Goal: Task Accomplishment & Management: Use online tool/utility

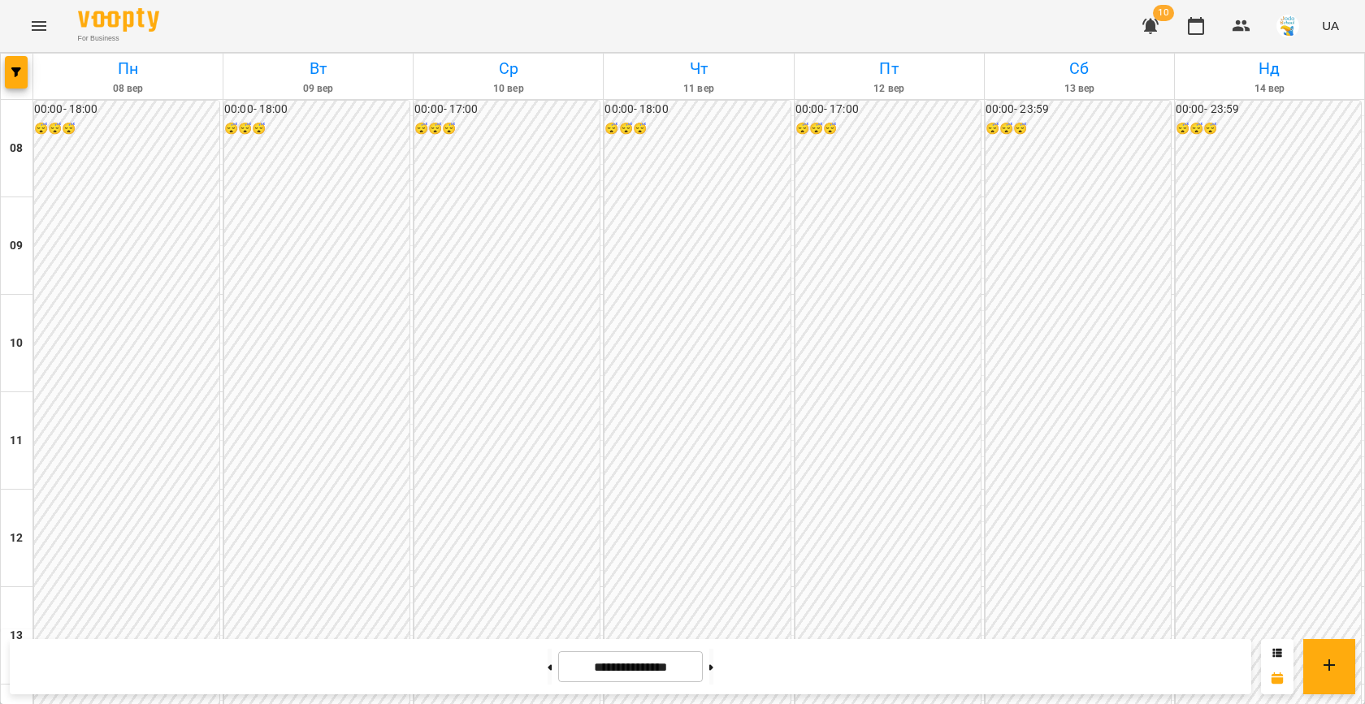
scroll to position [781, 0]
click at [19, 80] on button "button" at bounding box center [16, 72] width 23 height 32
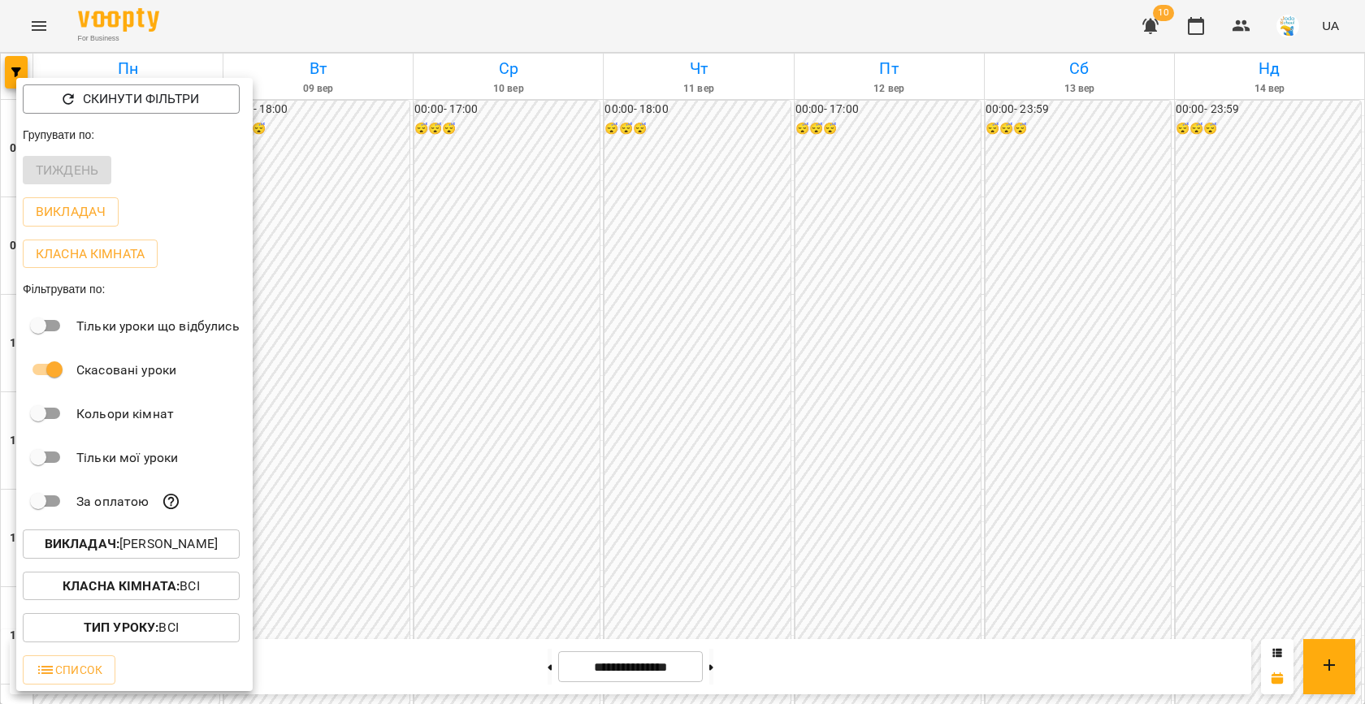
click at [514, 458] on div at bounding box center [682, 352] width 1365 height 704
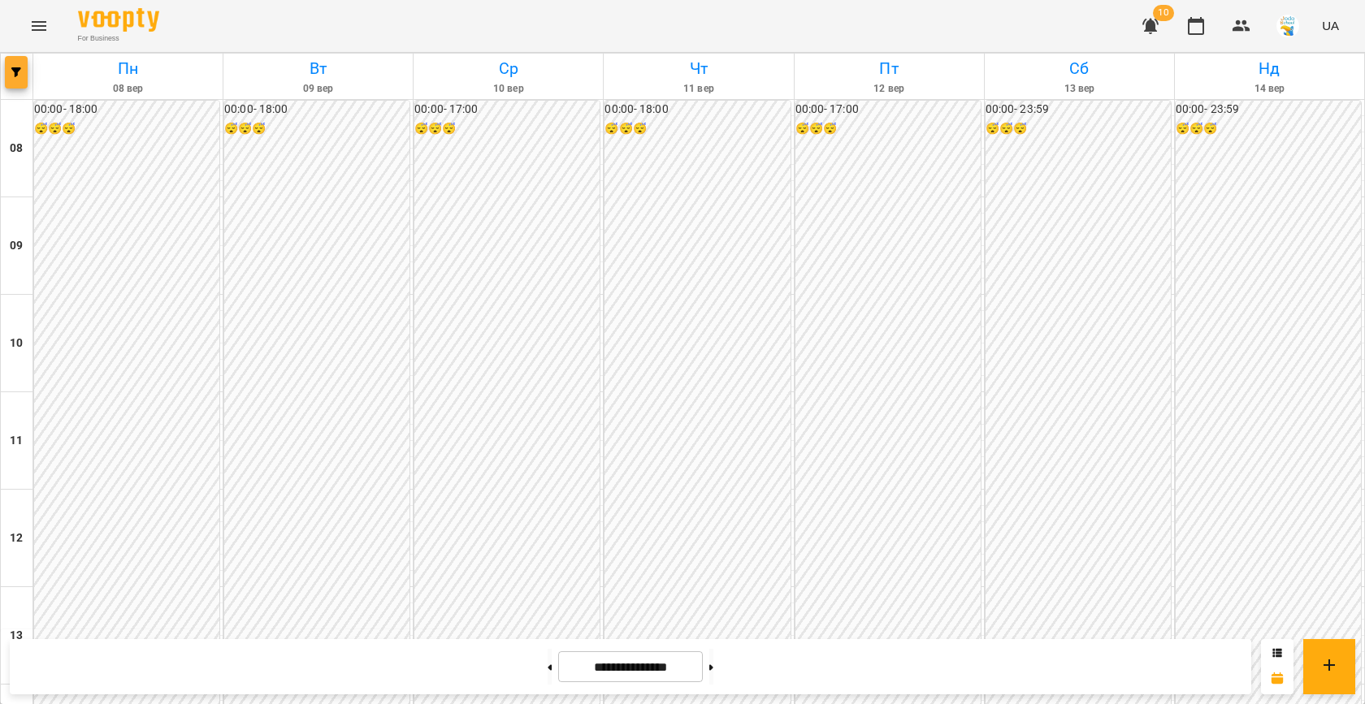
click at [22, 67] on span "button" at bounding box center [16, 72] width 23 height 10
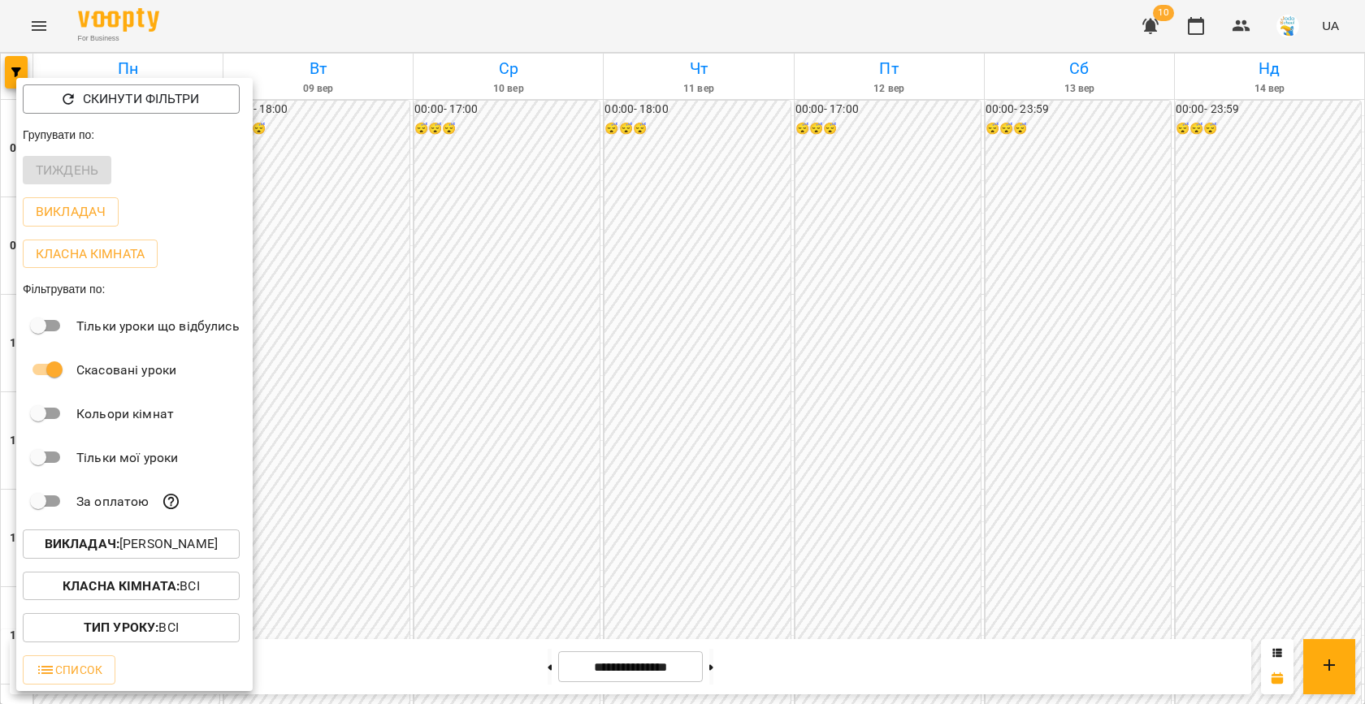
click at [131, 588] on b "Класна кімната :" at bounding box center [121, 585] width 117 height 15
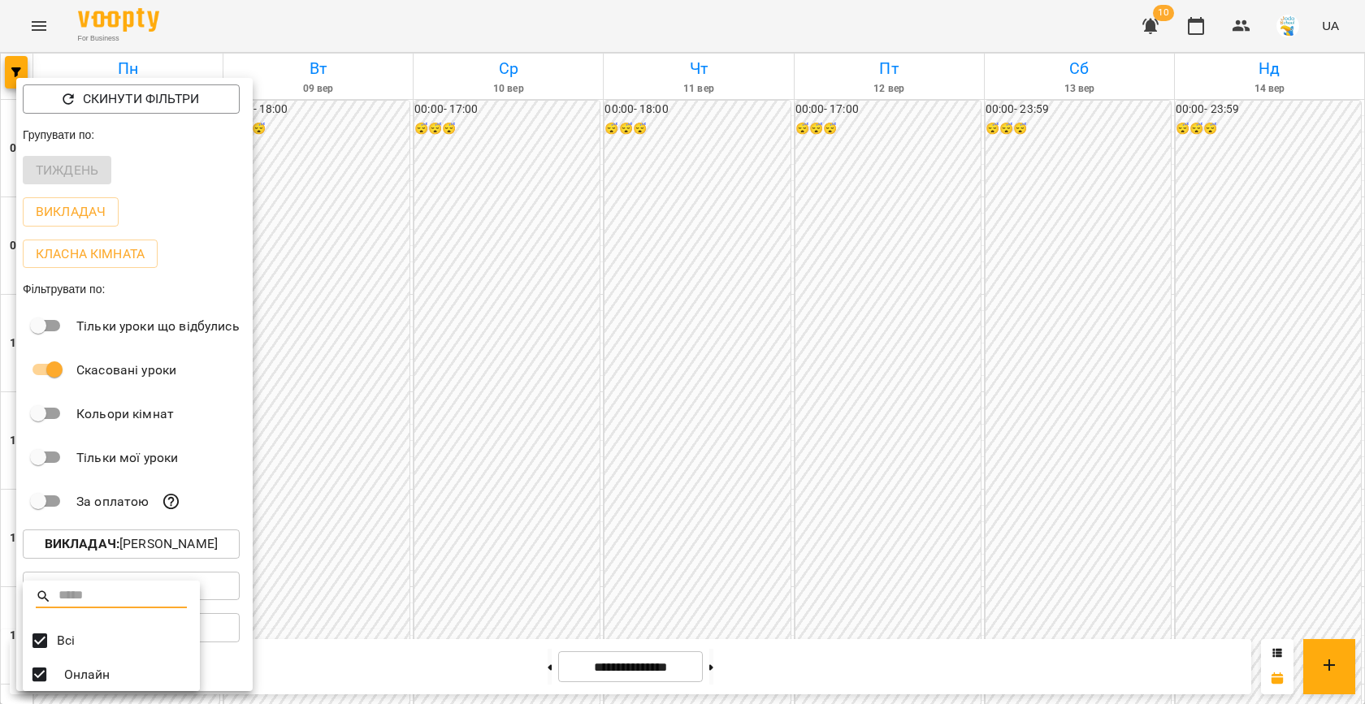
click at [196, 458] on div at bounding box center [682, 352] width 1365 height 704
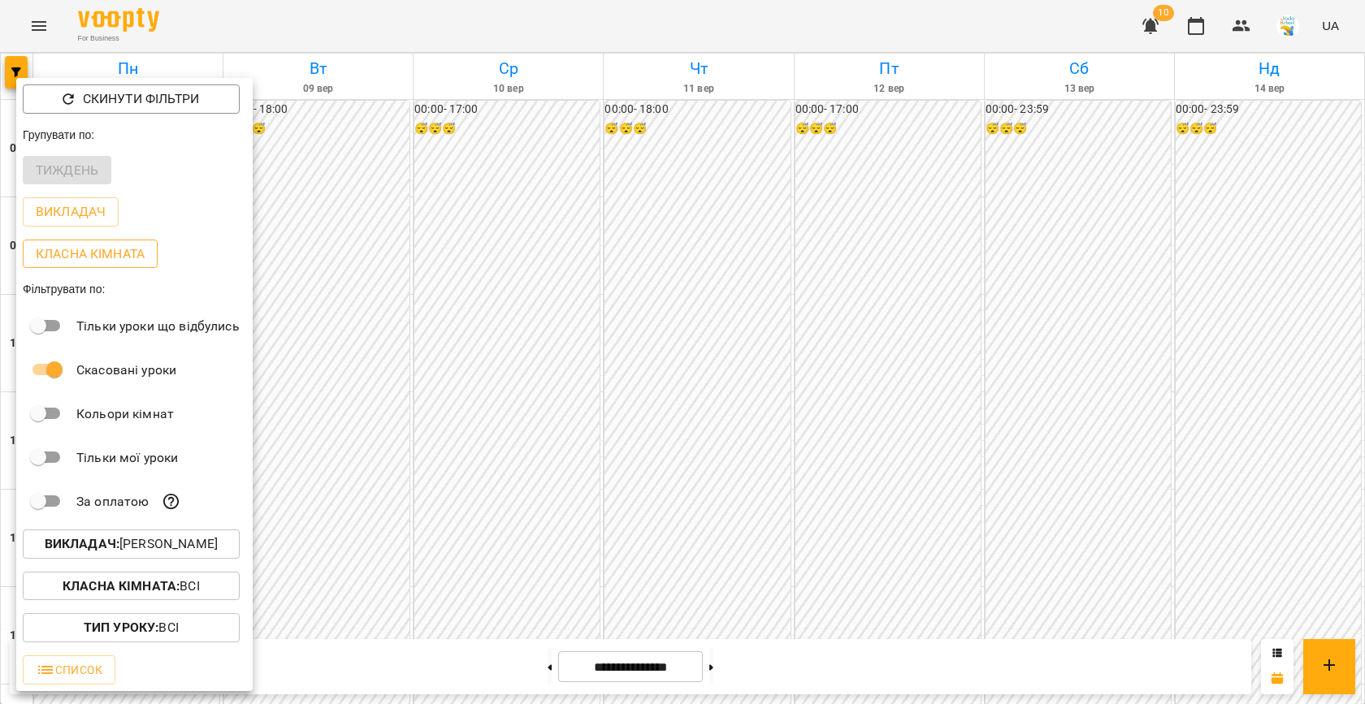
click at [63, 247] on p "Класна кімната" at bounding box center [90, 253] width 109 height 19
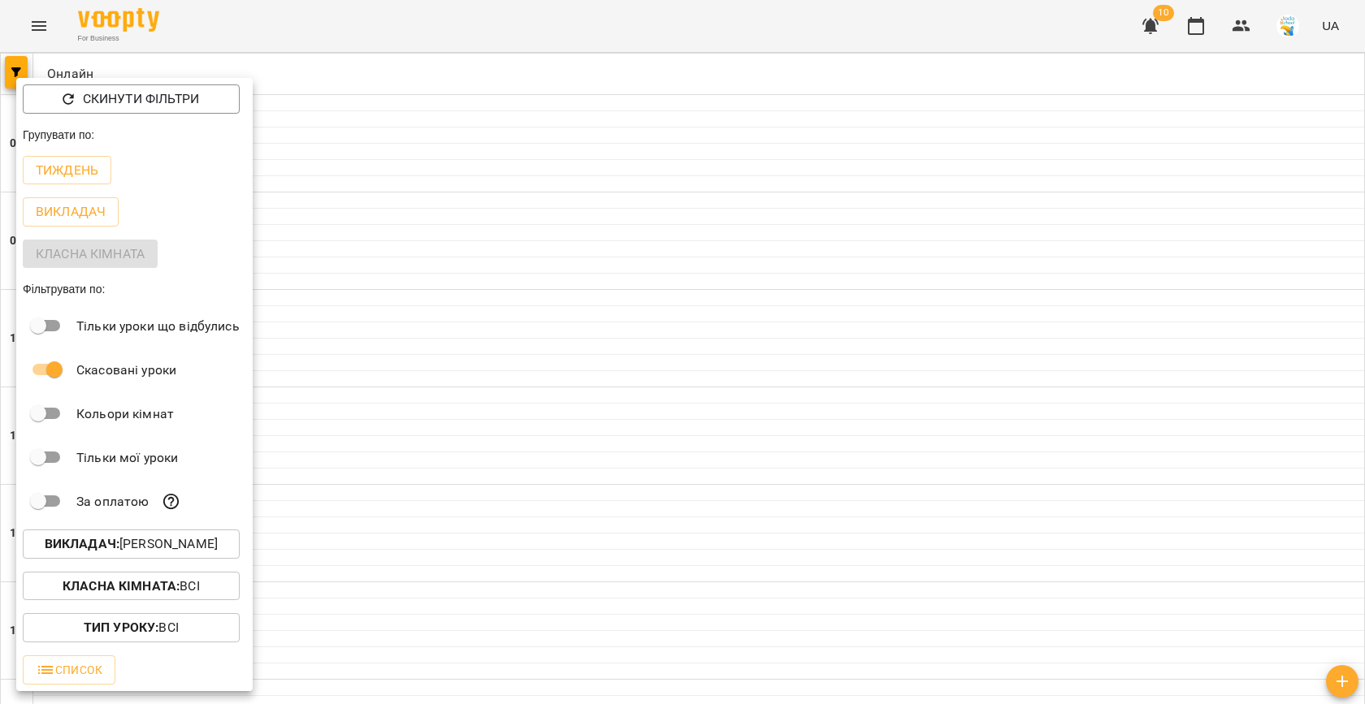
click at [112, 546] on b "Викладач :" at bounding box center [82, 543] width 75 height 15
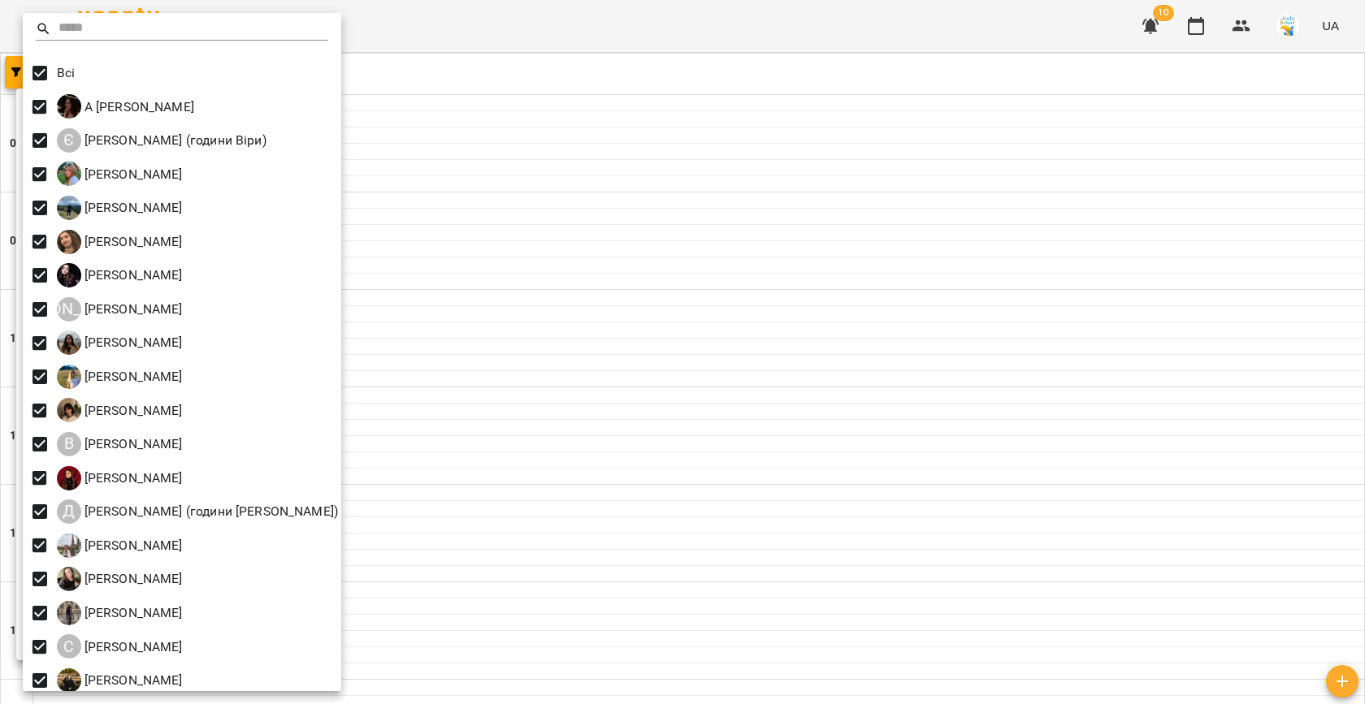
click at [474, 306] on div at bounding box center [682, 352] width 1365 height 704
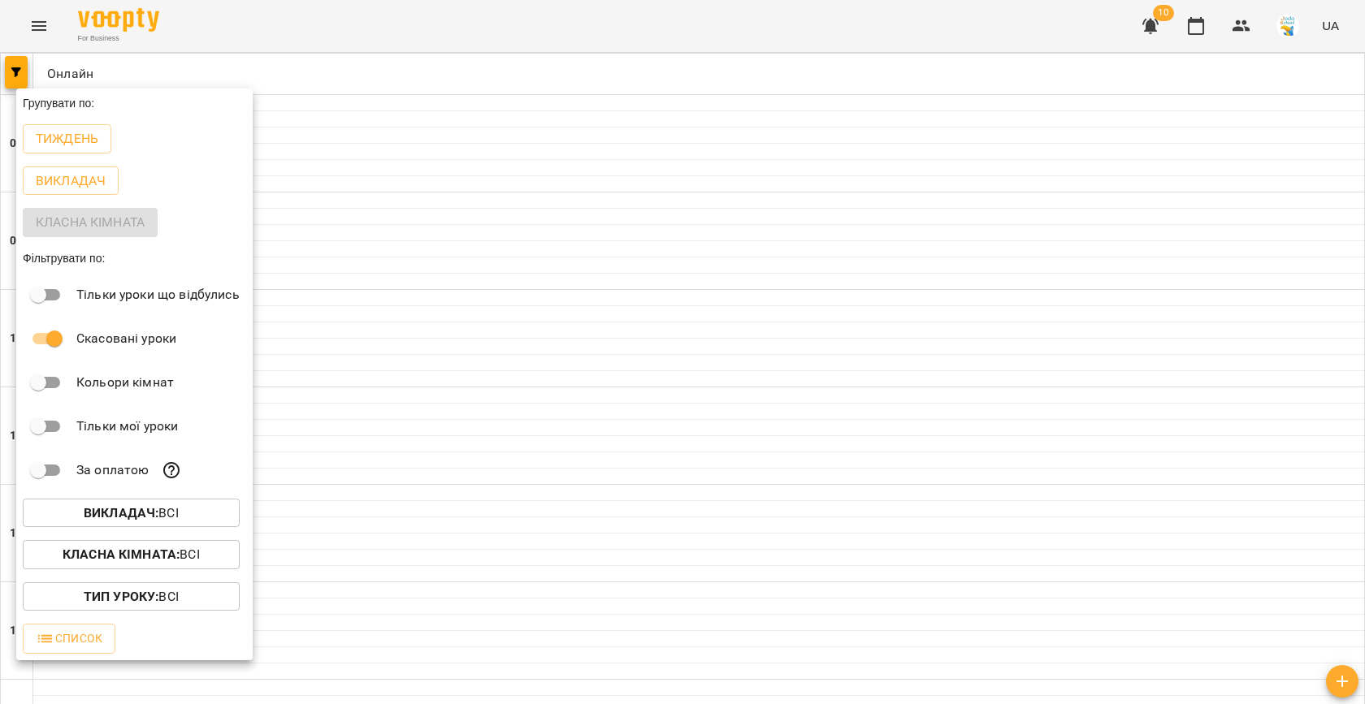
click at [457, 383] on div at bounding box center [682, 352] width 1365 height 704
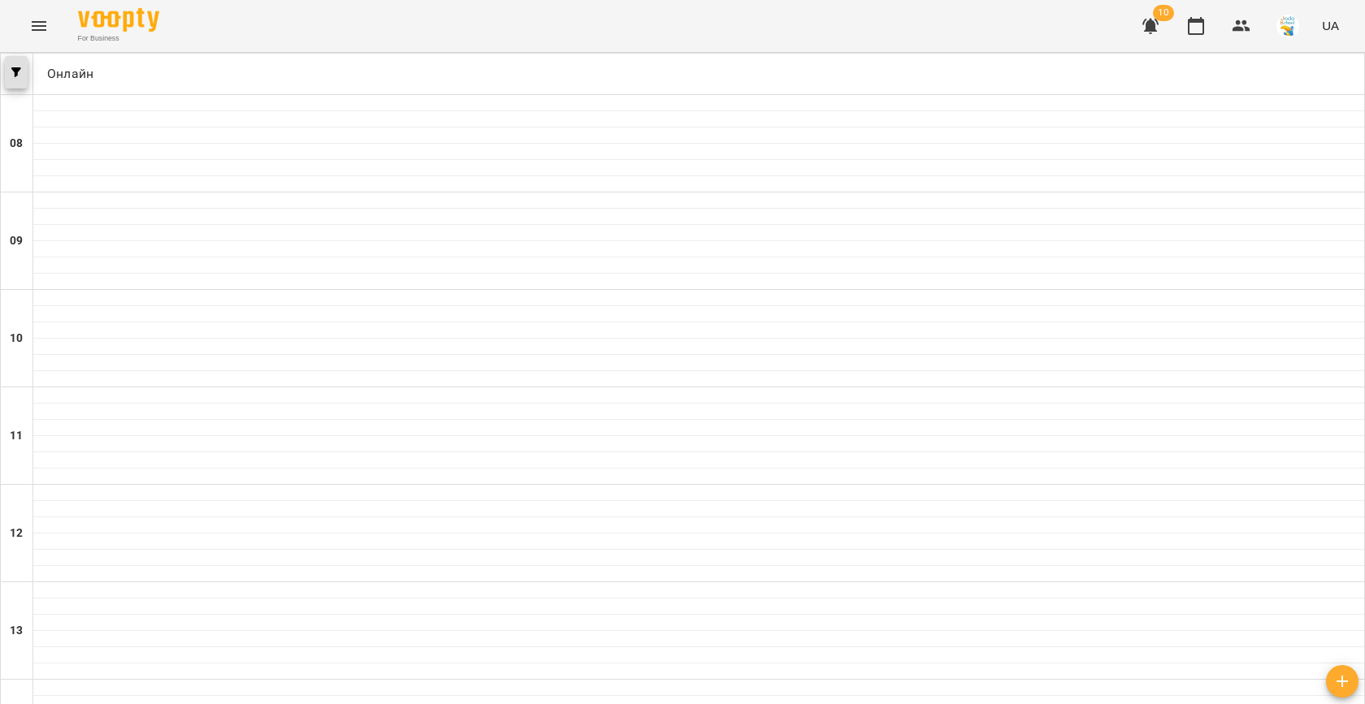
click at [10, 70] on span "button" at bounding box center [16, 72] width 23 height 10
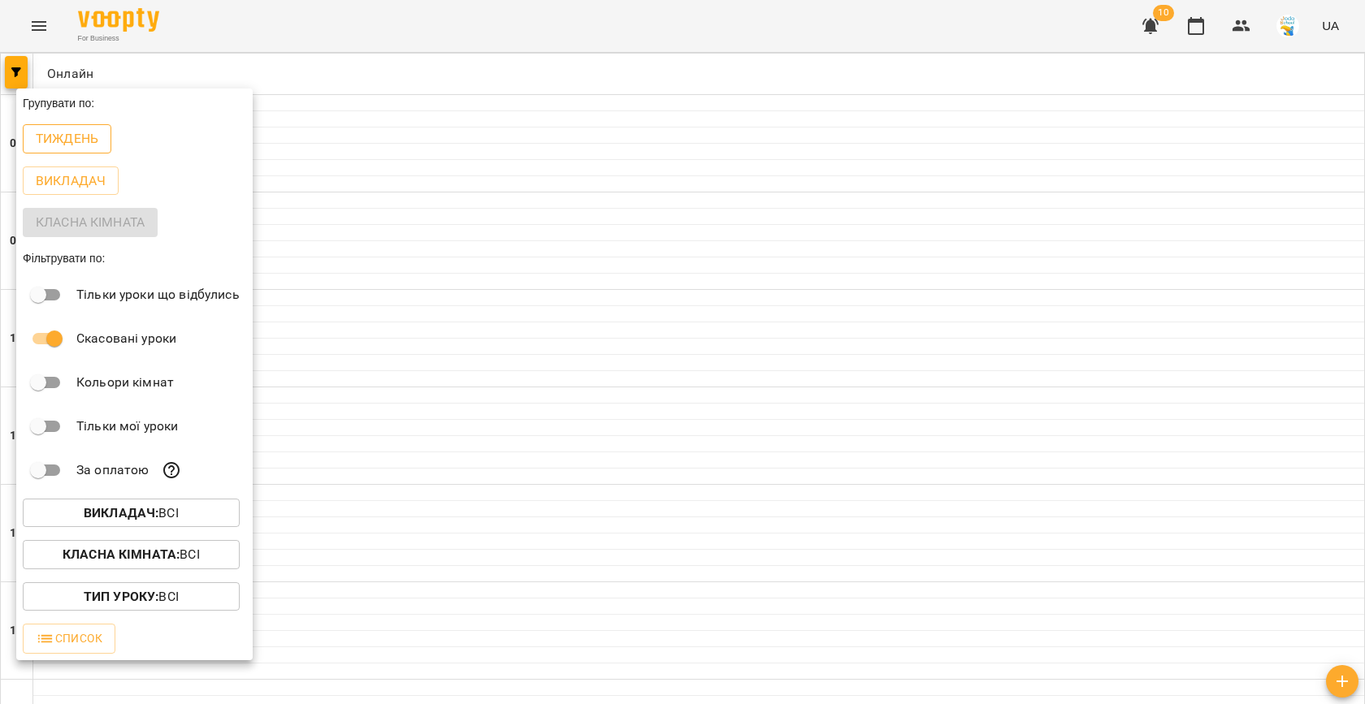
click at [84, 134] on p "Тиждень" at bounding box center [67, 138] width 63 height 19
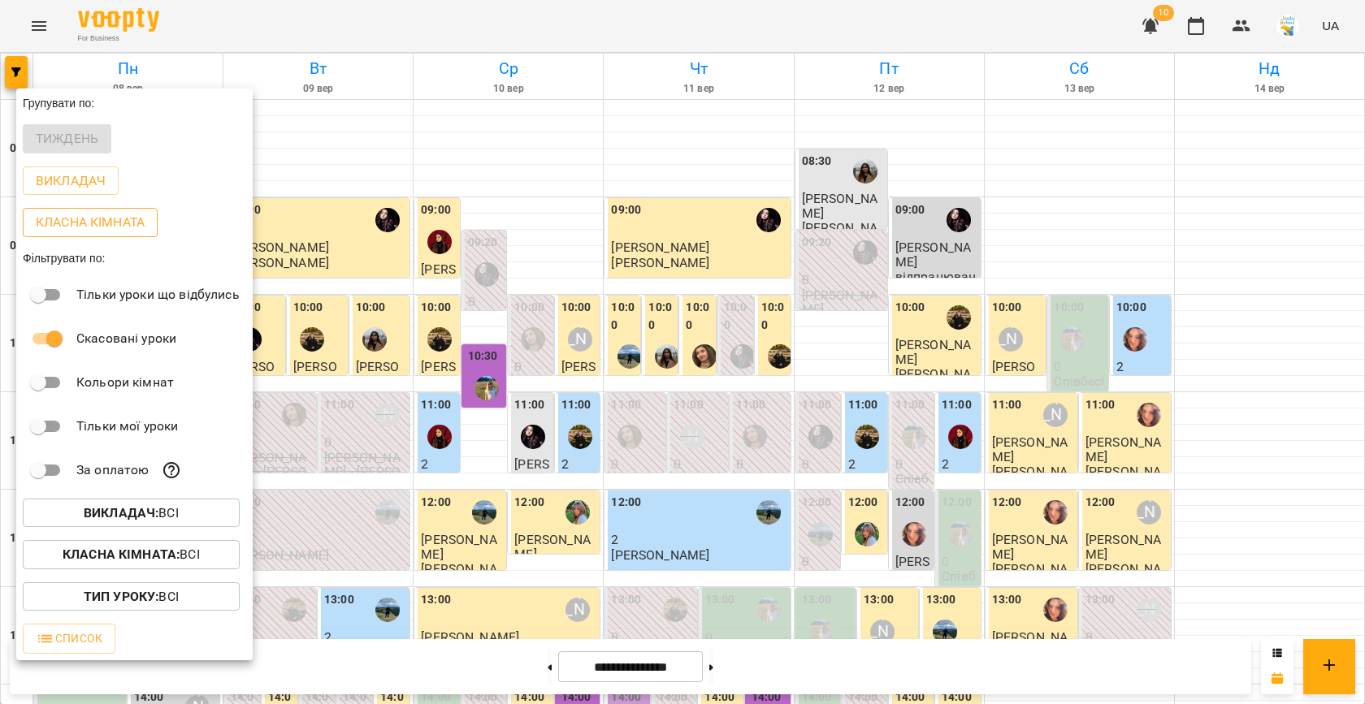
click at [97, 225] on p "Класна кімната" at bounding box center [90, 222] width 109 height 19
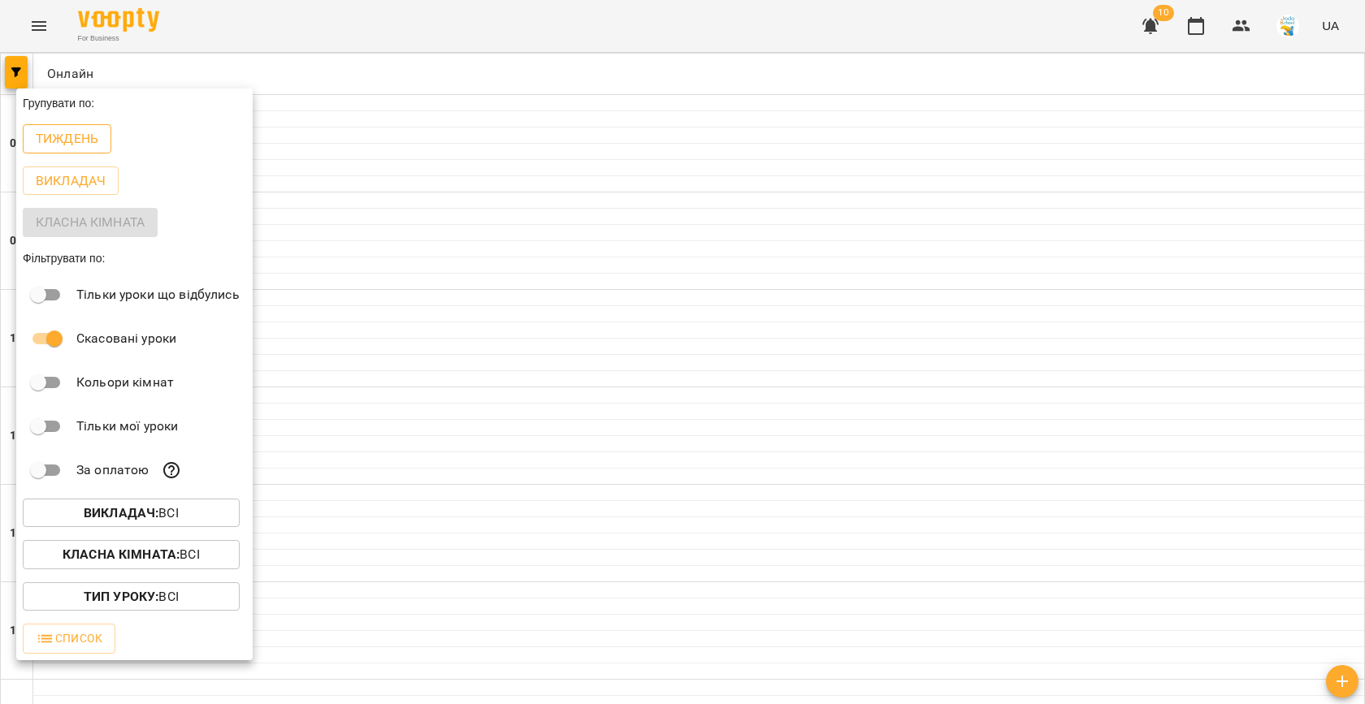
click at [72, 138] on p "Тиждень" at bounding box center [67, 138] width 63 height 19
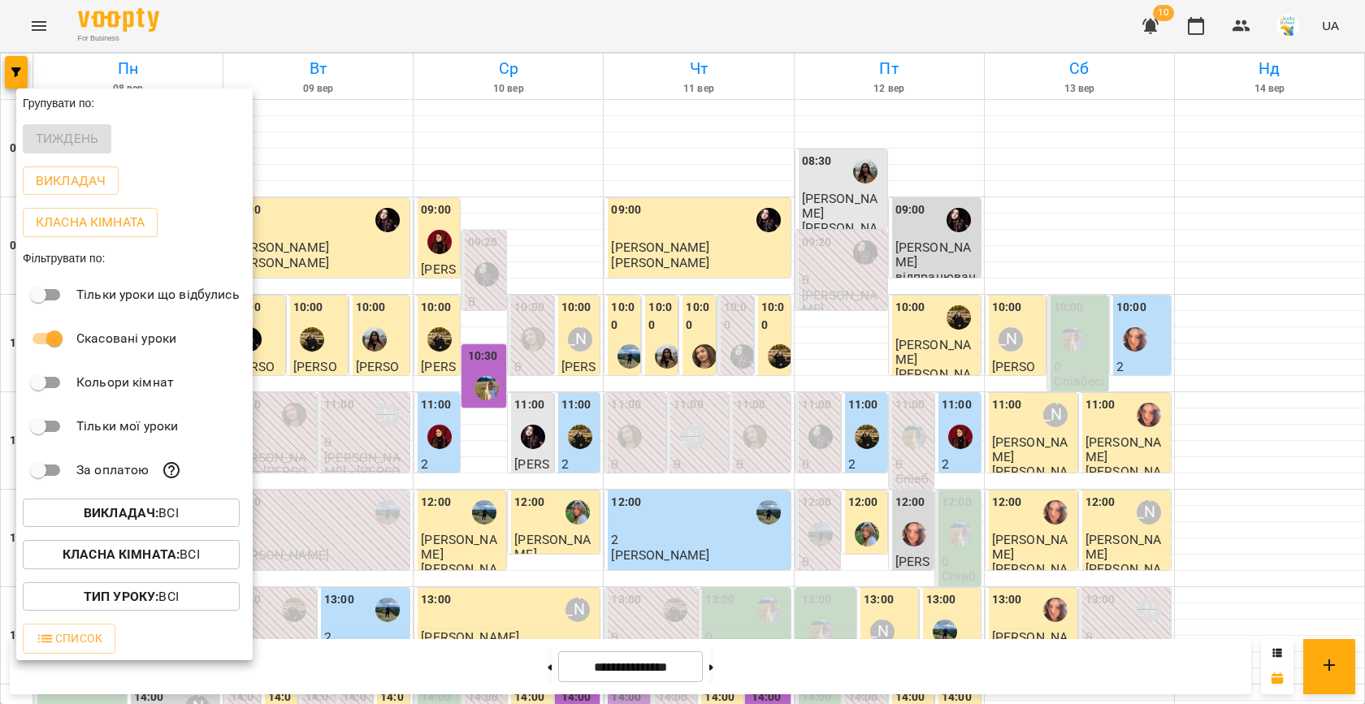
click at [532, 352] on div at bounding box center [682, 352] width 1365 height 704
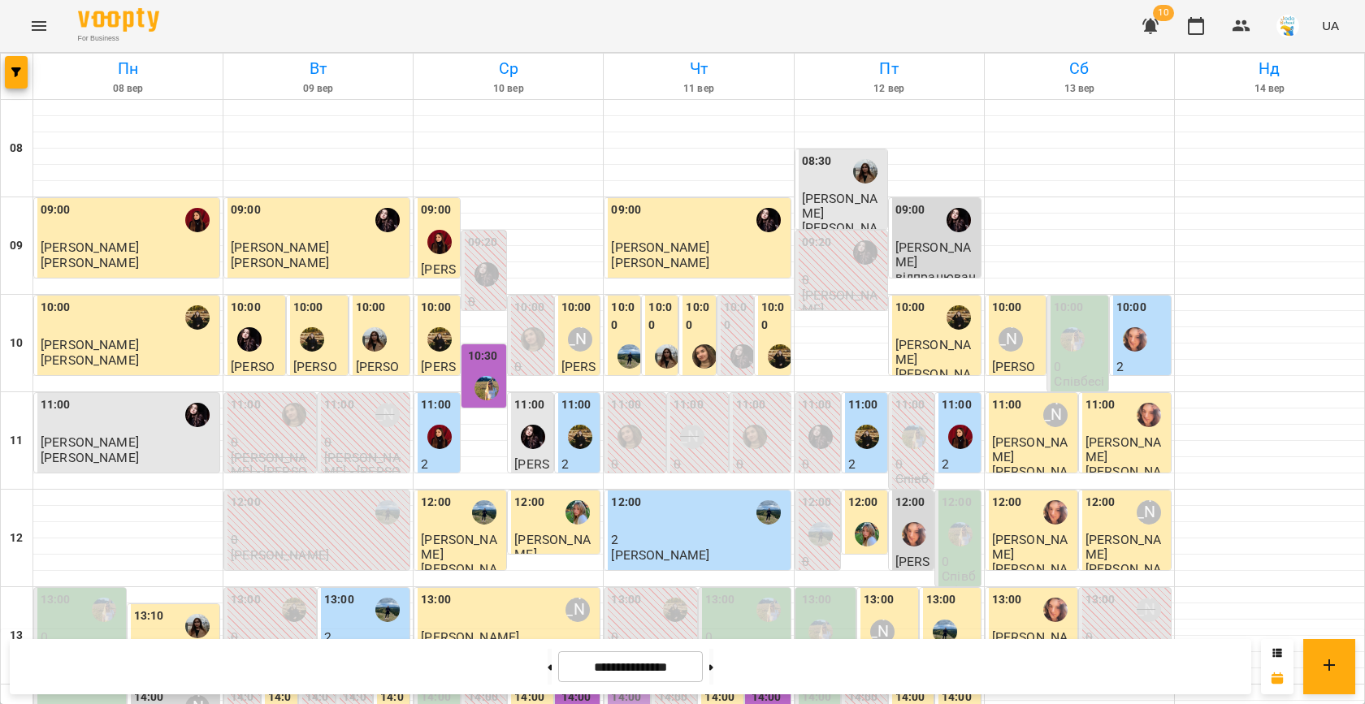
click at [532, 352] on div at bounding box center [532, 339] width 37 height 37
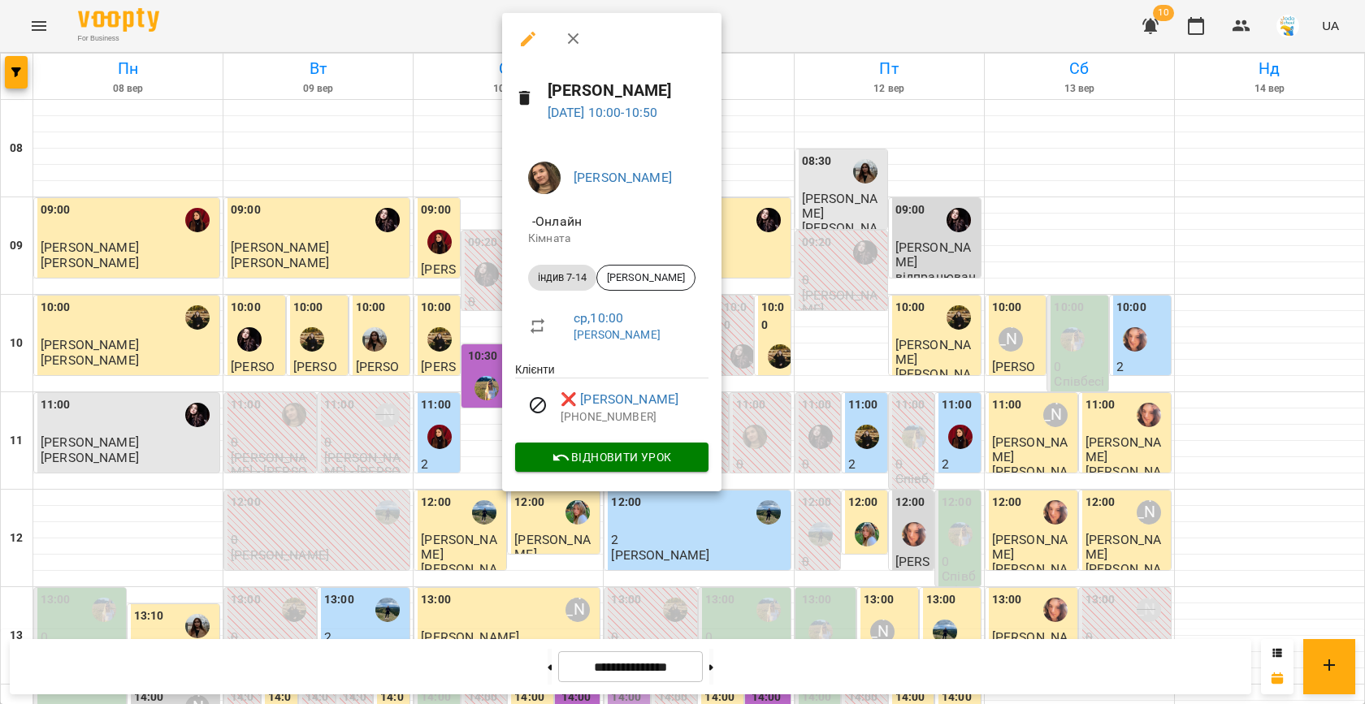
click at [417, 241] on div at bounding box center [682, 352] width 1365 height 704
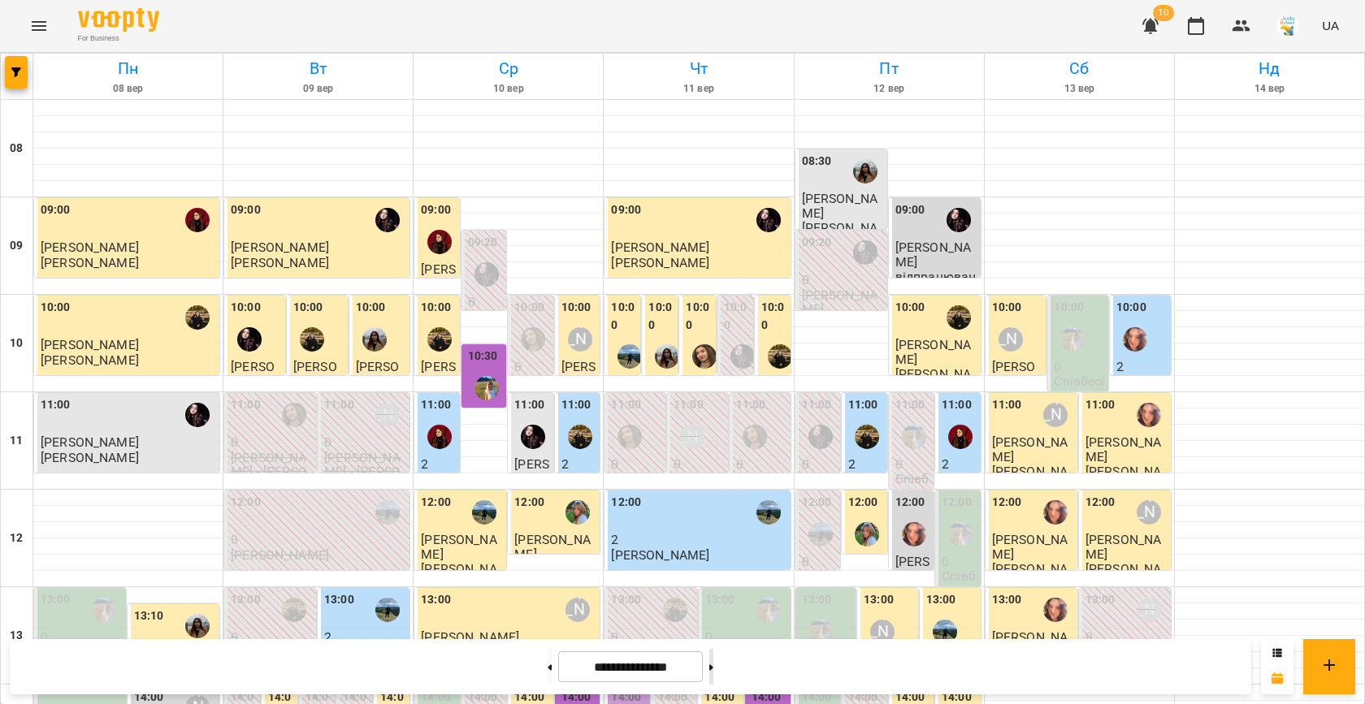
click at [713, 663] on button at bounding box center [711, 667] width 4 height 36
type input "**********"
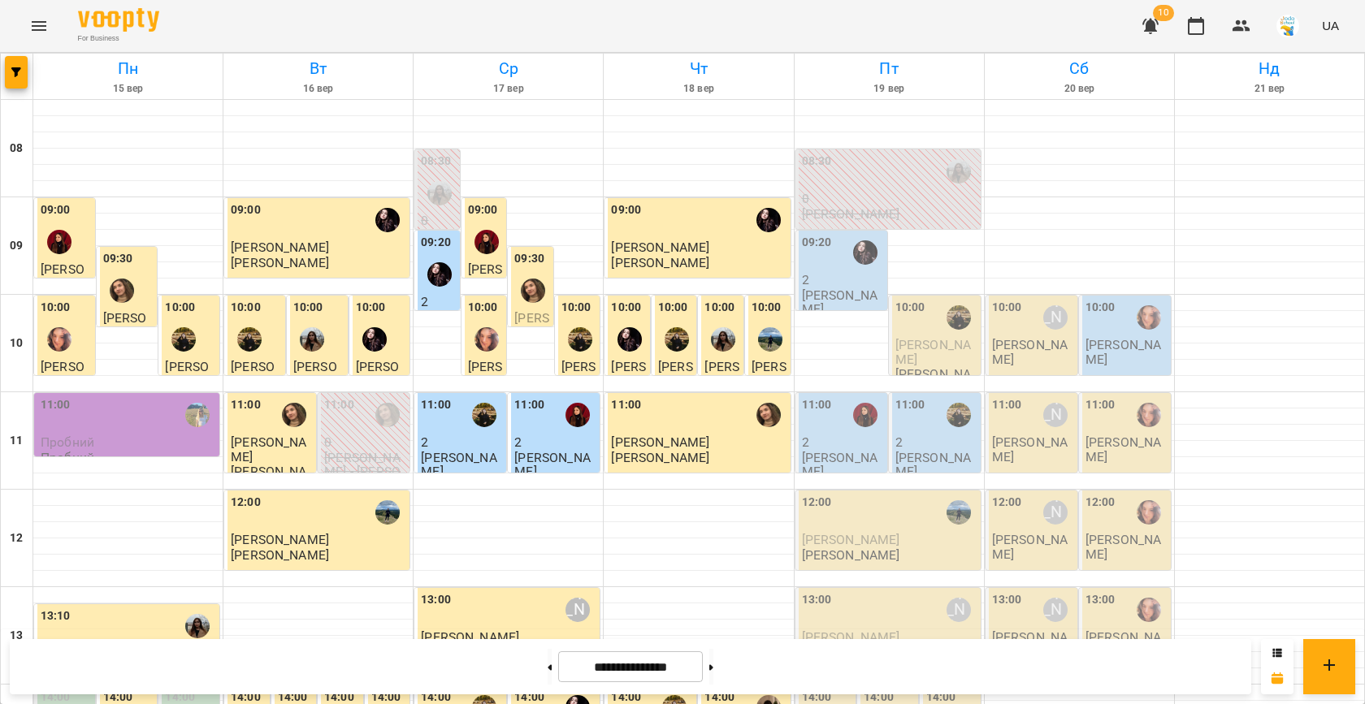
scroll to position [429, 0]
click at [11, 74] on icon "button" at bounding box center [16, 72] width 10 height 10
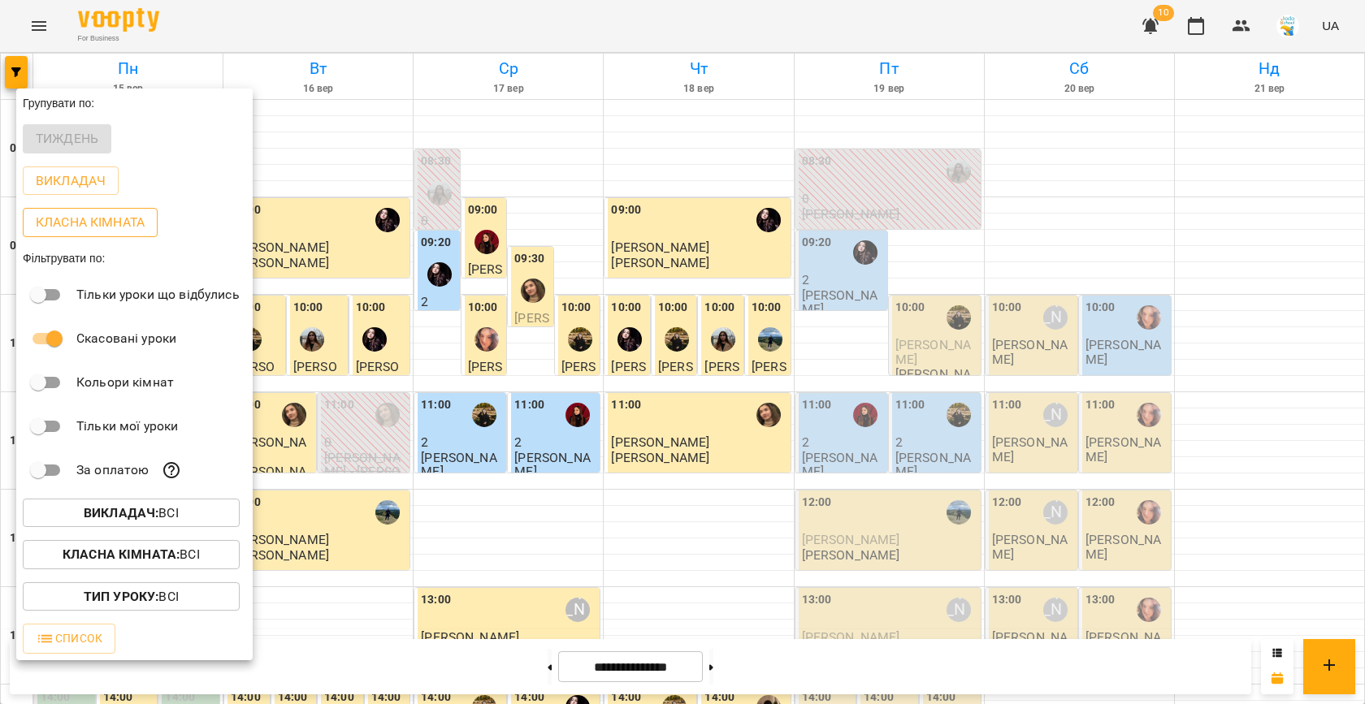
click at [103, 223] on p "Класна кімната" at bounding box center [90, 222] width 109 height 19
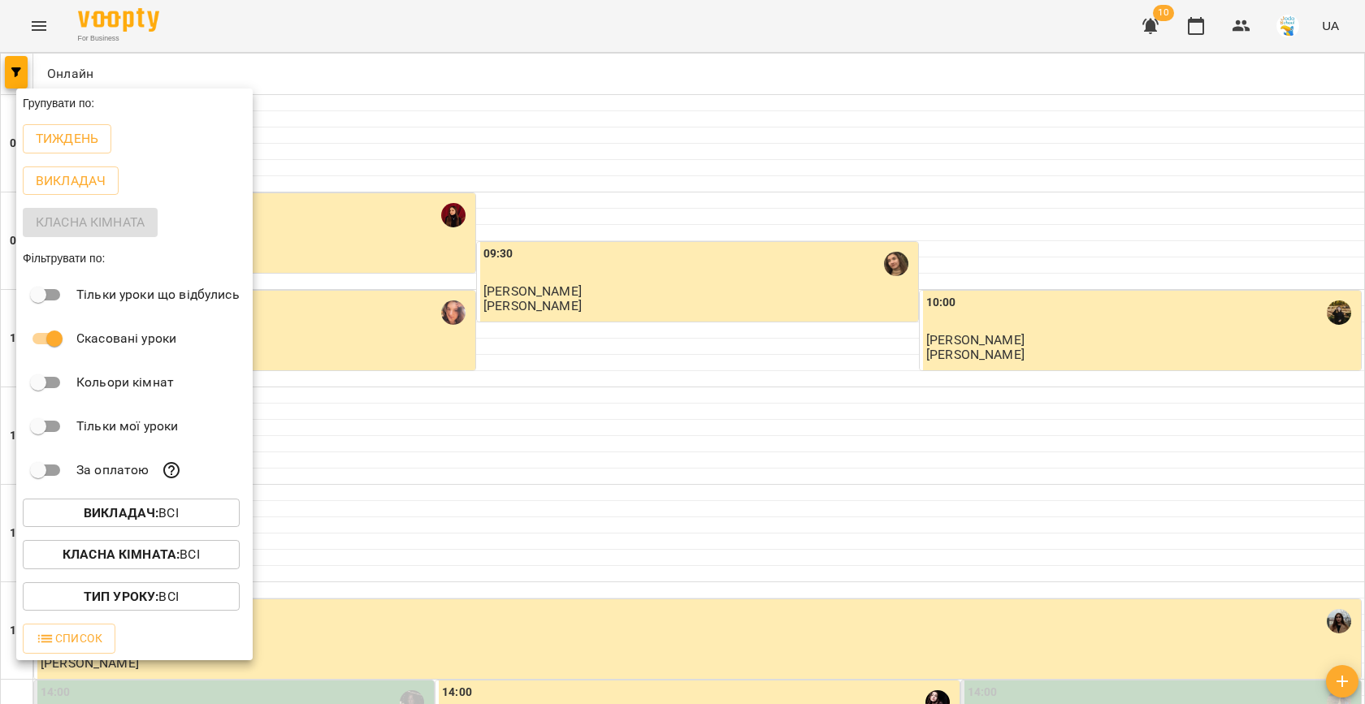
click at [537, 313] on div at bounding box center [682, 352] width 1365 height 704
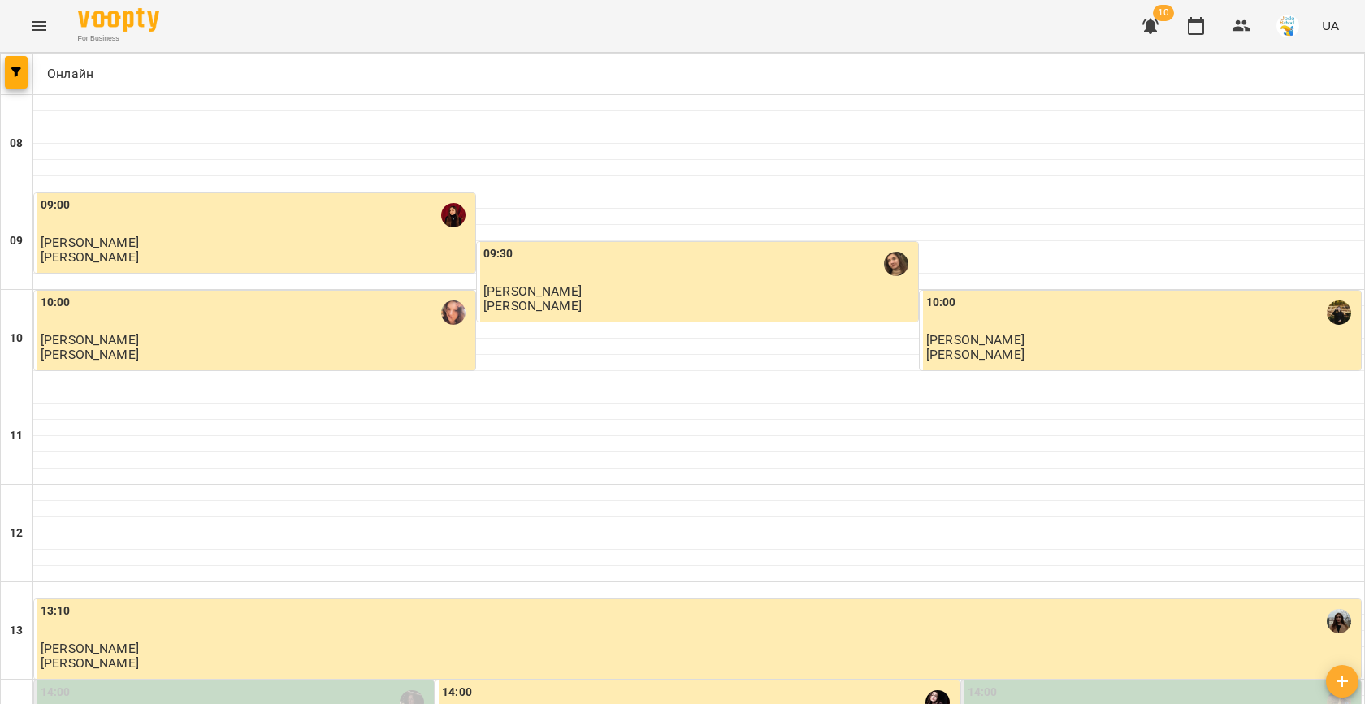
scroll to position [673, 0]
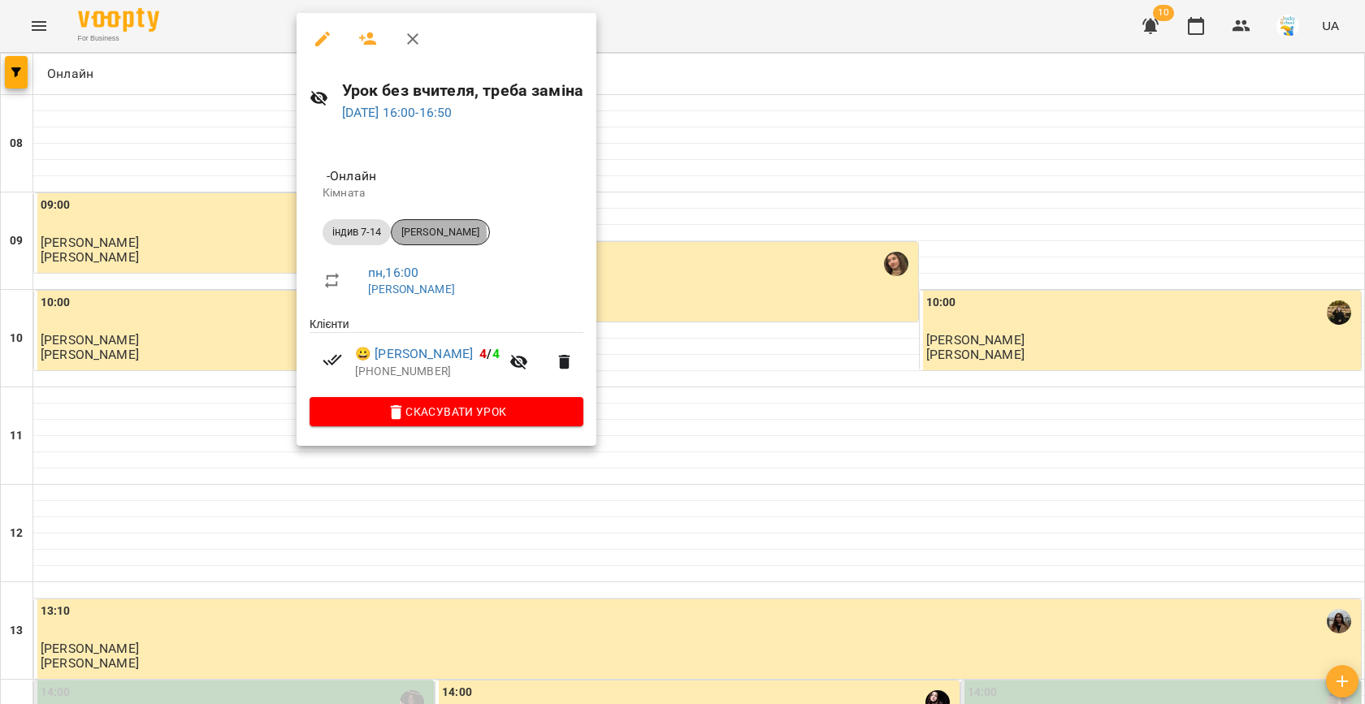
click at [427, 234] on span "[PERSON_NAME]" at bounding box center [439, 232] width 97 height 15
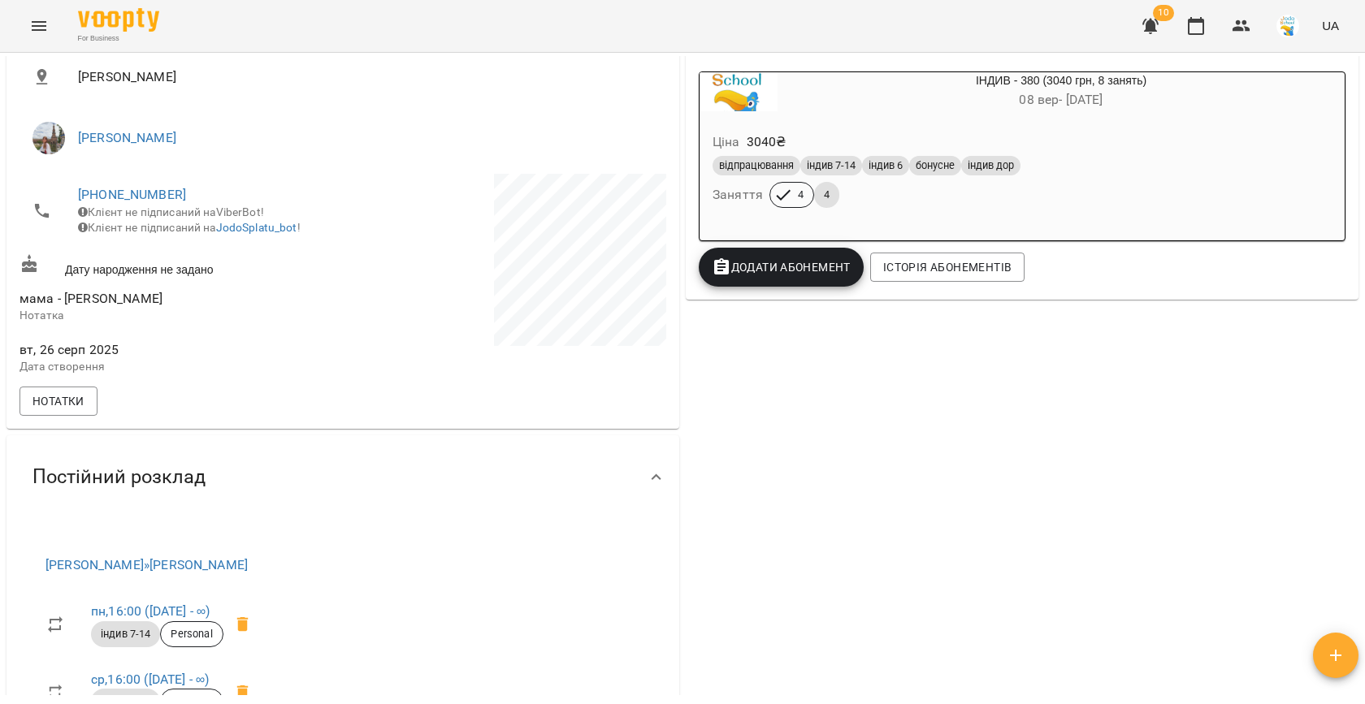
scroll to position [293, 0]
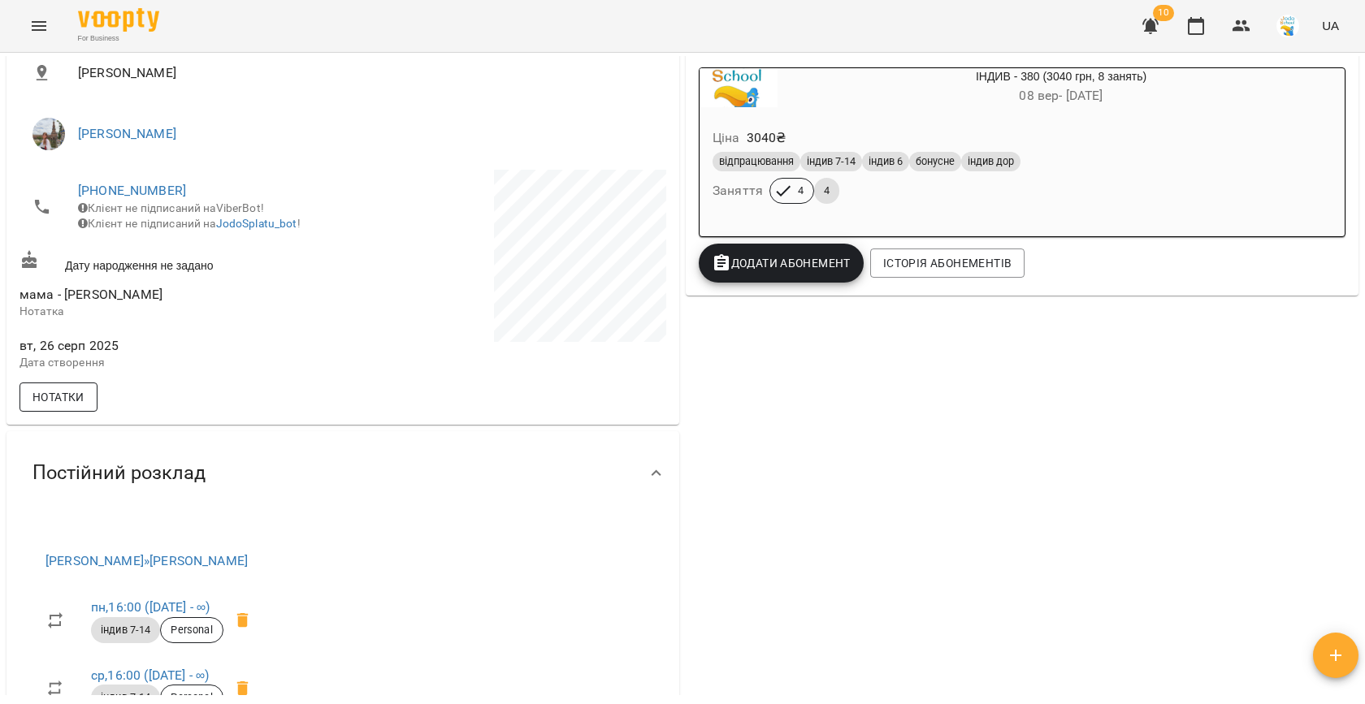
click at [36, 407] on span "Нотатки" at bounding box center [58, 396] width 52 height 19
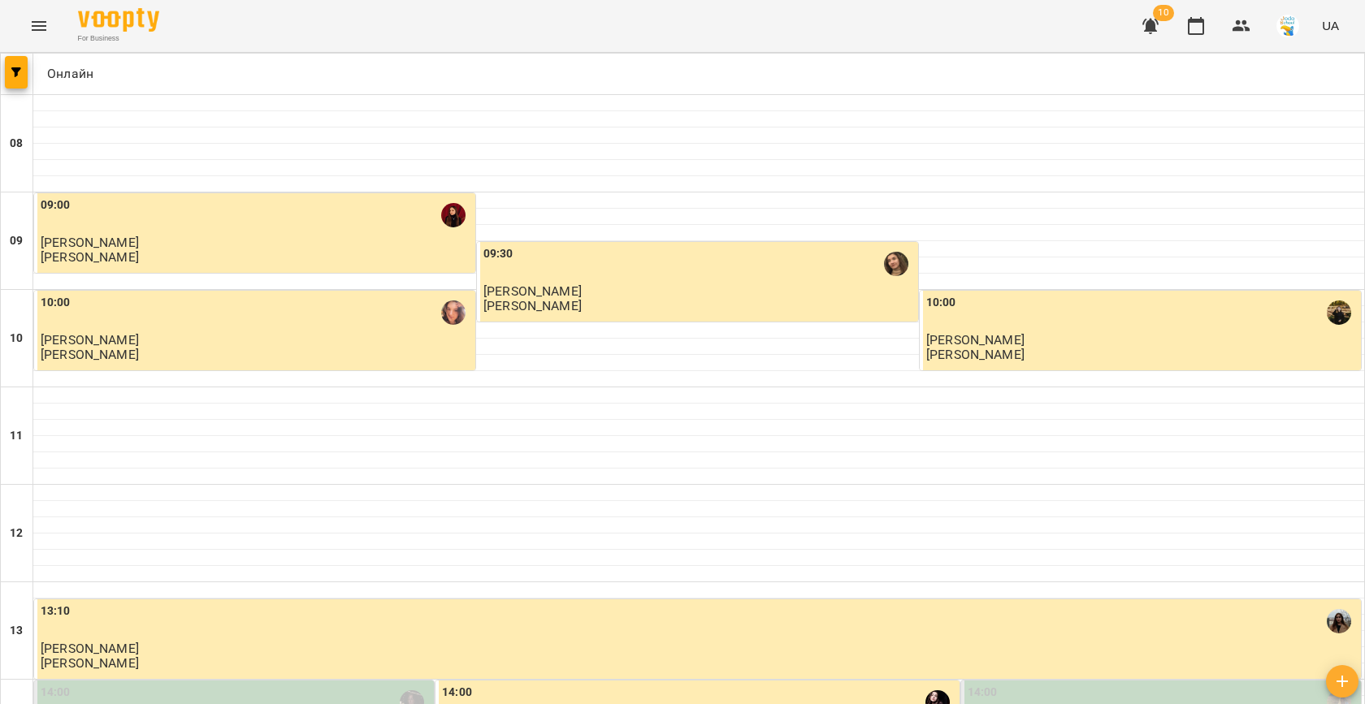
scroll to position [659, 0]
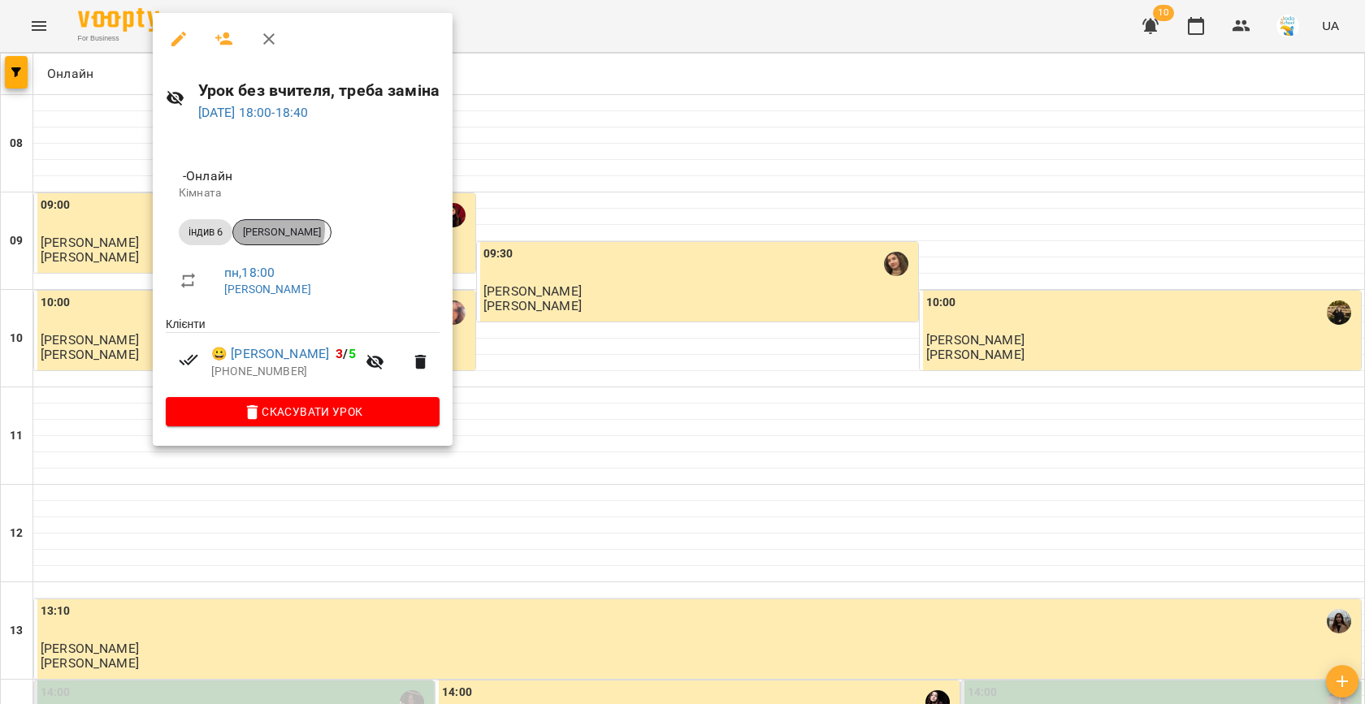
click at [278, 229] on span "[PERSON_NAME]" at bounding box center [281, 232] width 97 height 15
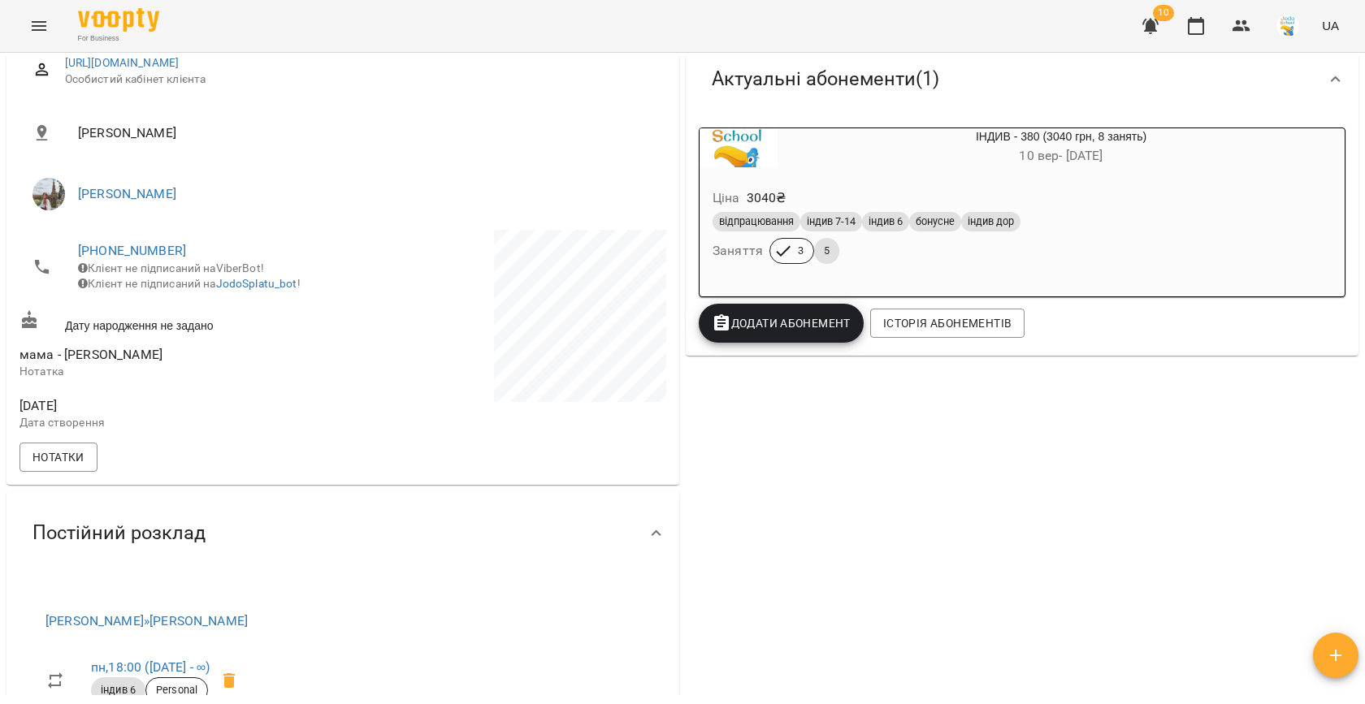
scroll to position [293, 0]
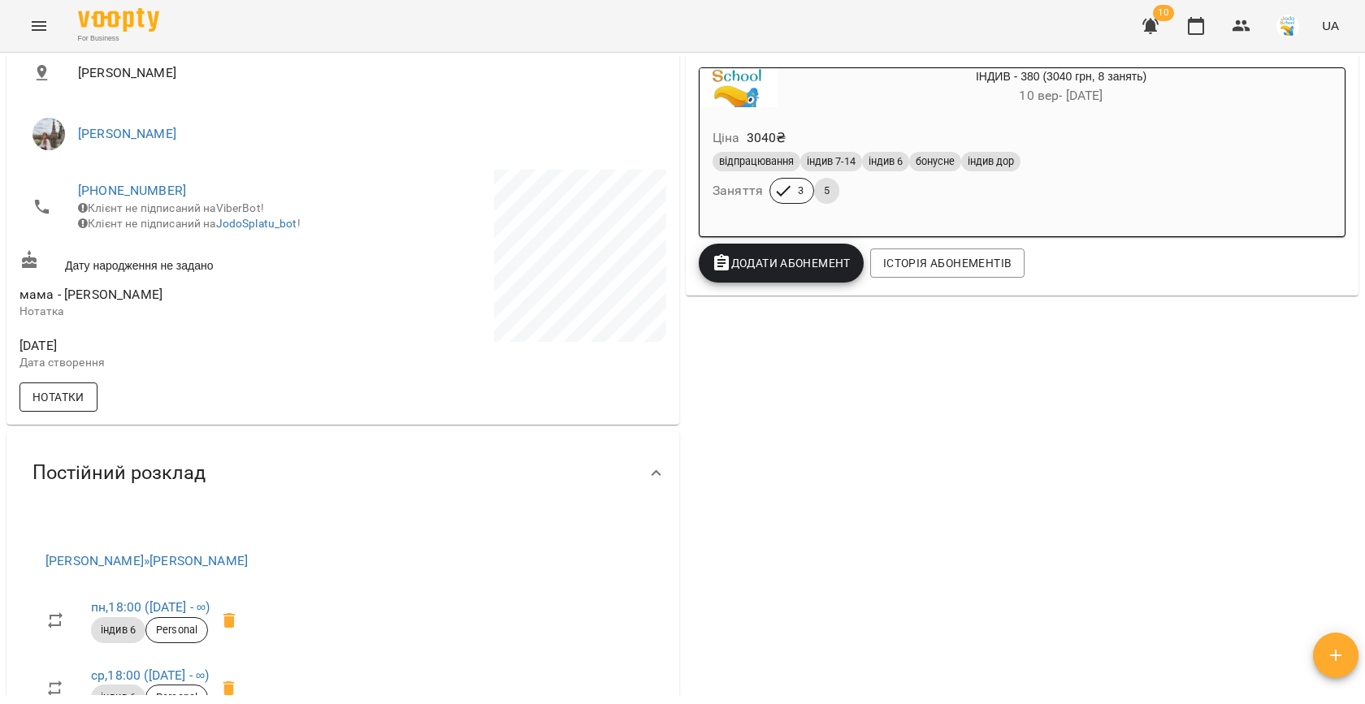
click at [54, 407] on span "Нотатки" at bounding box center [58, 396] width 52 height 19
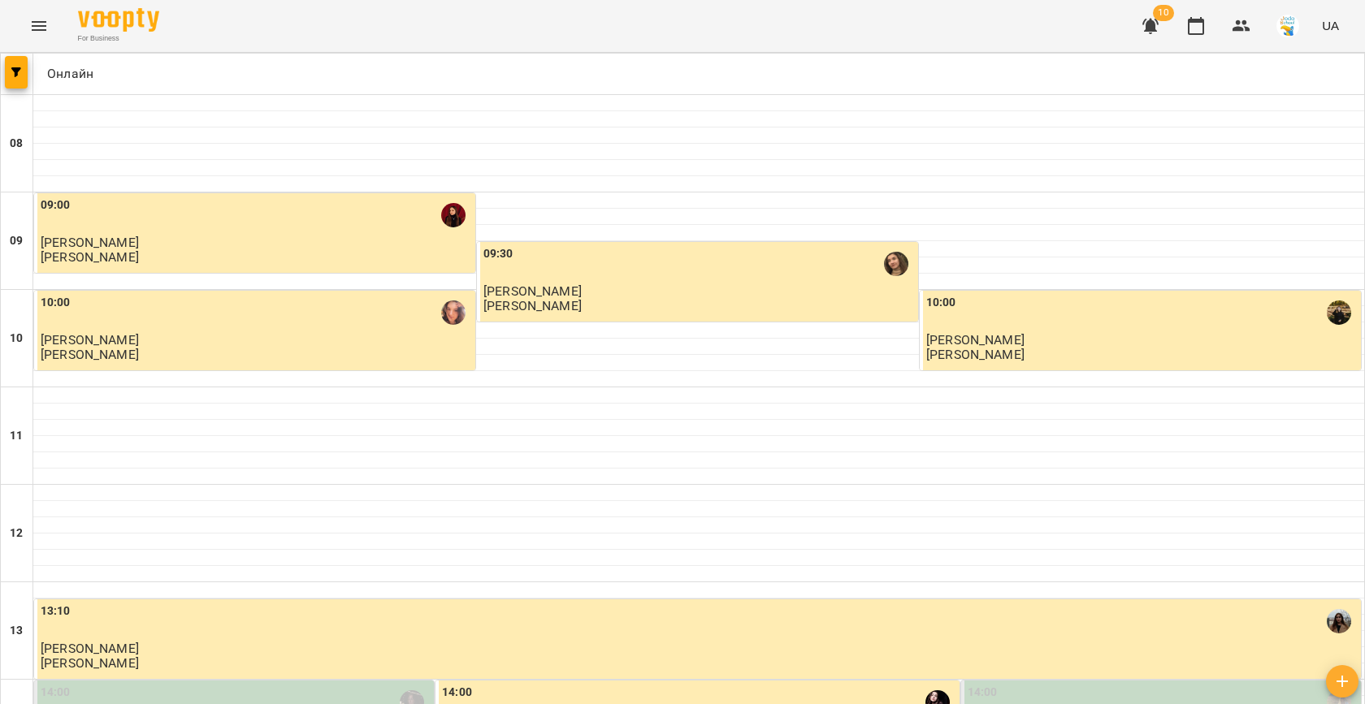
scroll to position [862, 0]
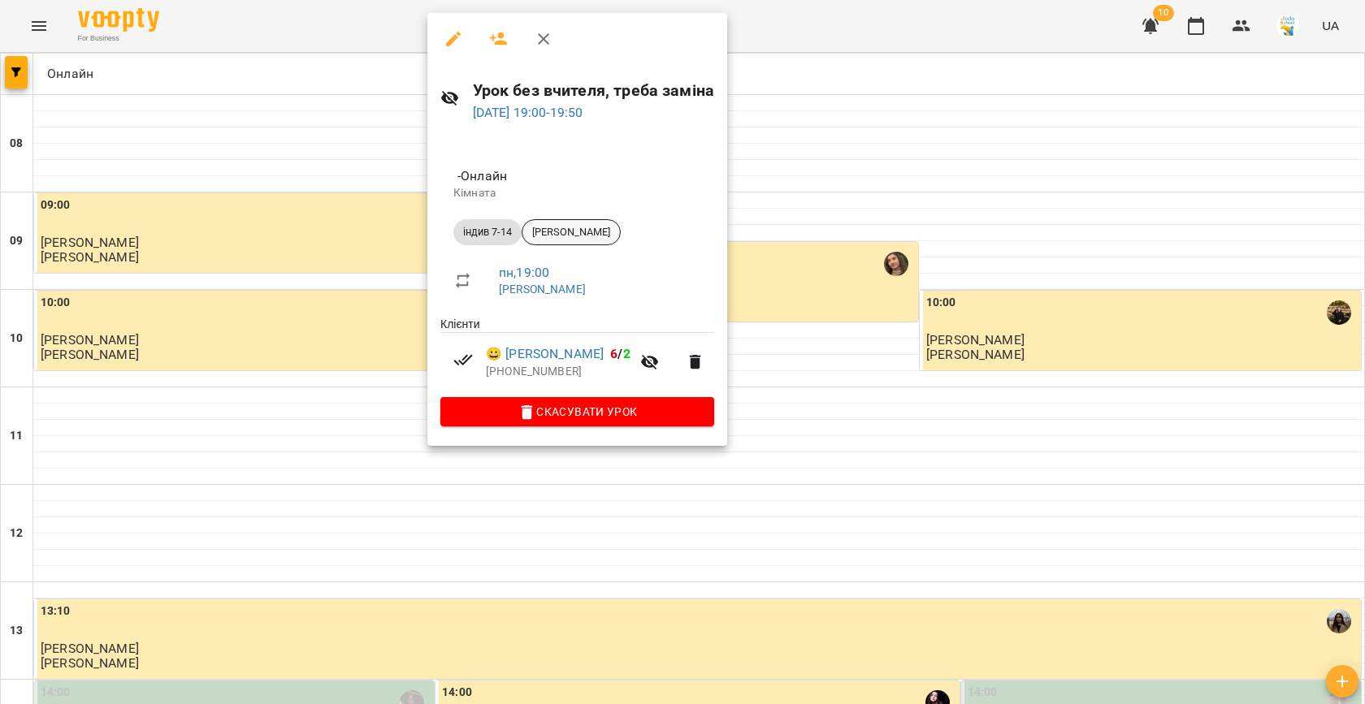
click at [575, 231] on span "[PERSON_NAME]" at bounding box center [570, 232] width 97 height 15
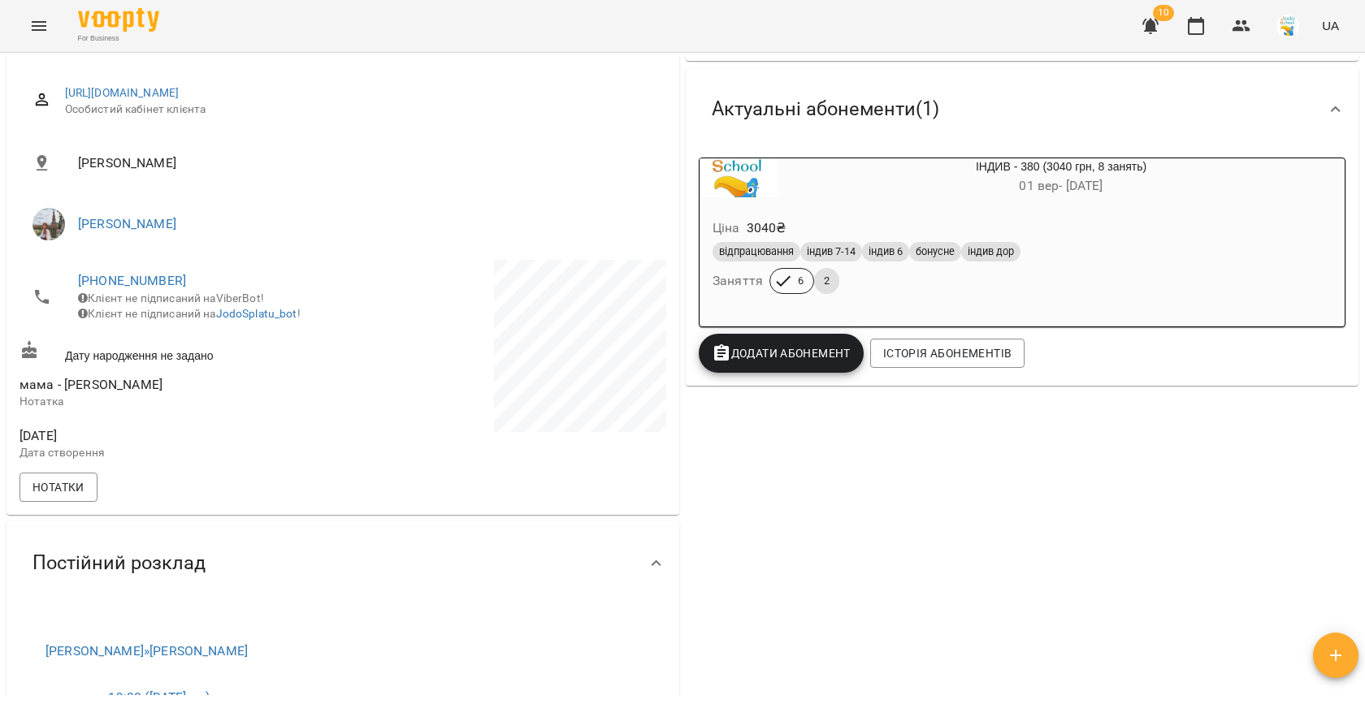
scroll to position [318, 0]
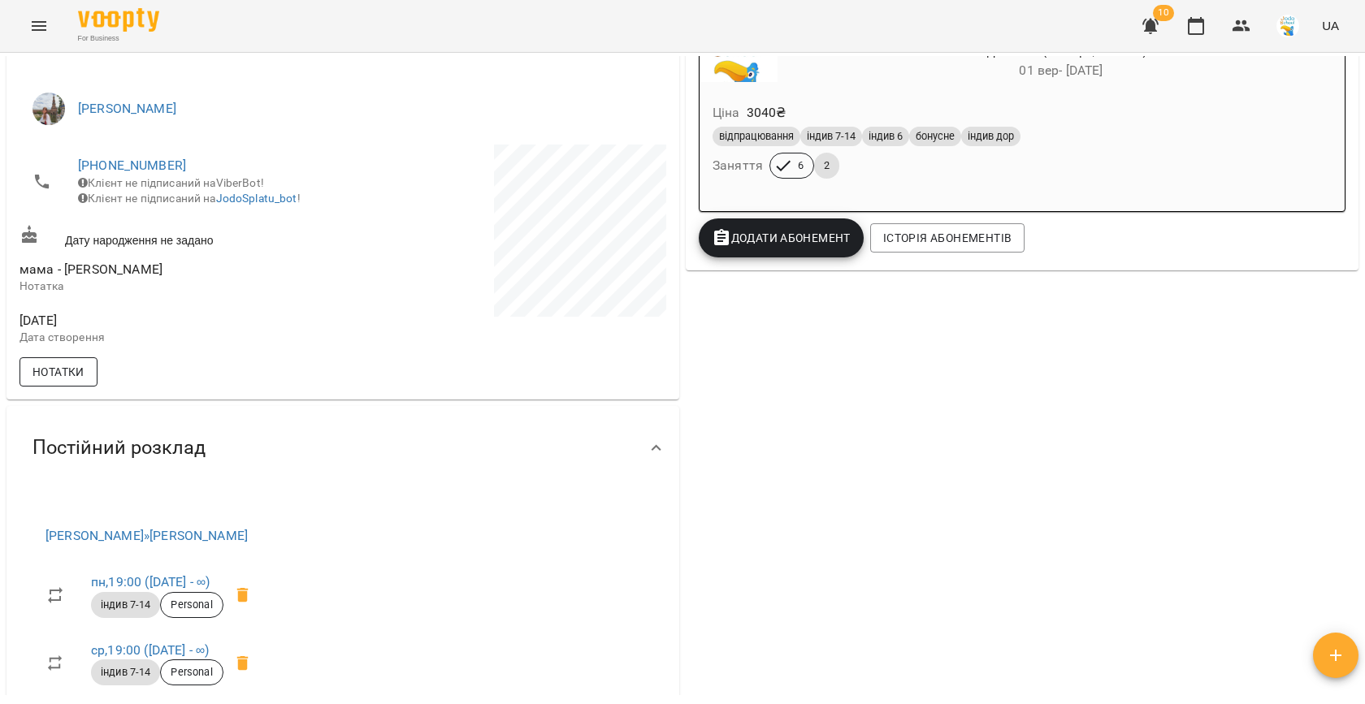
click at [49, 378] on span "Нотатки" at bounding box center [58, 371] width 52 height 19
